Goal: Find specific page/section: Find specific page/section

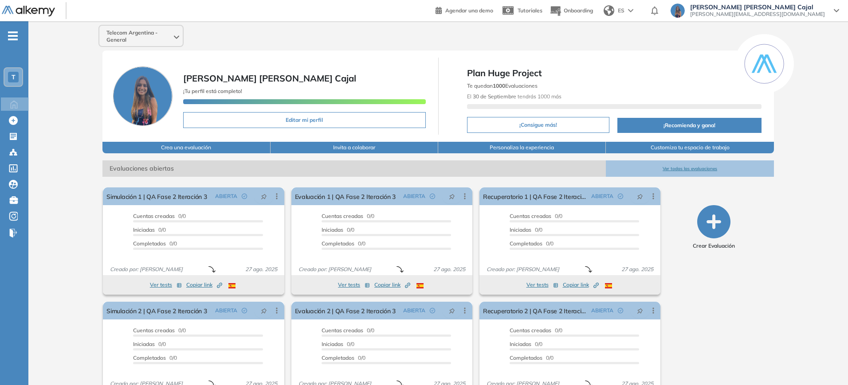
click at [723, 165] on button "Ver todas las evaluaciones" at bounding box center [690, 169] width 168 height 16
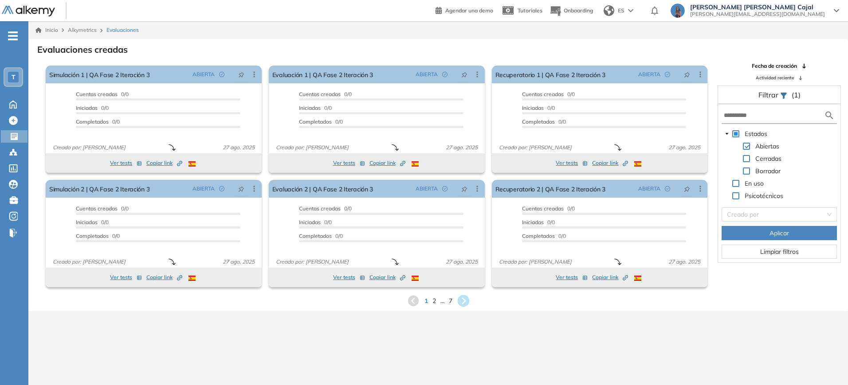
click at [465, 297] on icon at bounding box center [463, 301] width 12 height 12
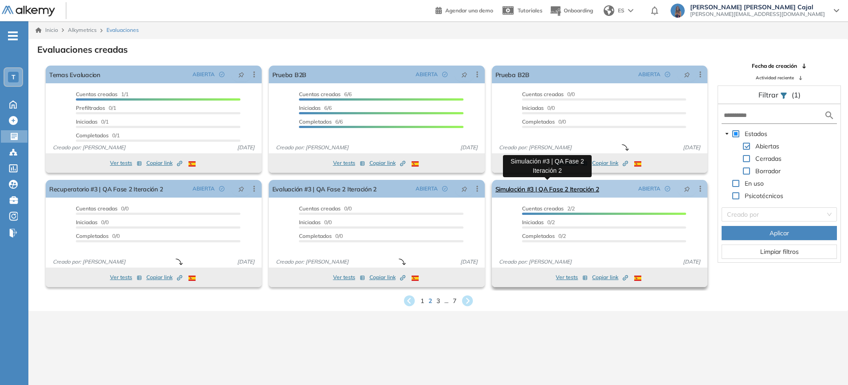
click at [578, 192] on link "Simulación #3 | QA Fase 2 Iteración 2" at bounding box center [547, 189] width 104 height 18
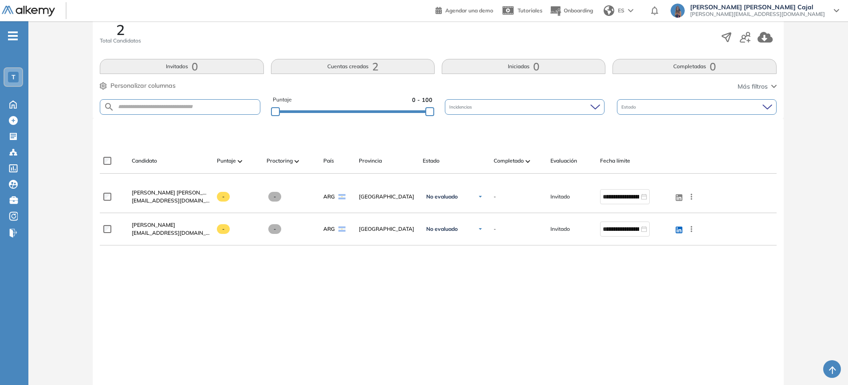
scroll to position [153, 0]
